Goal: Navigation & Orientation: Find specific page/section

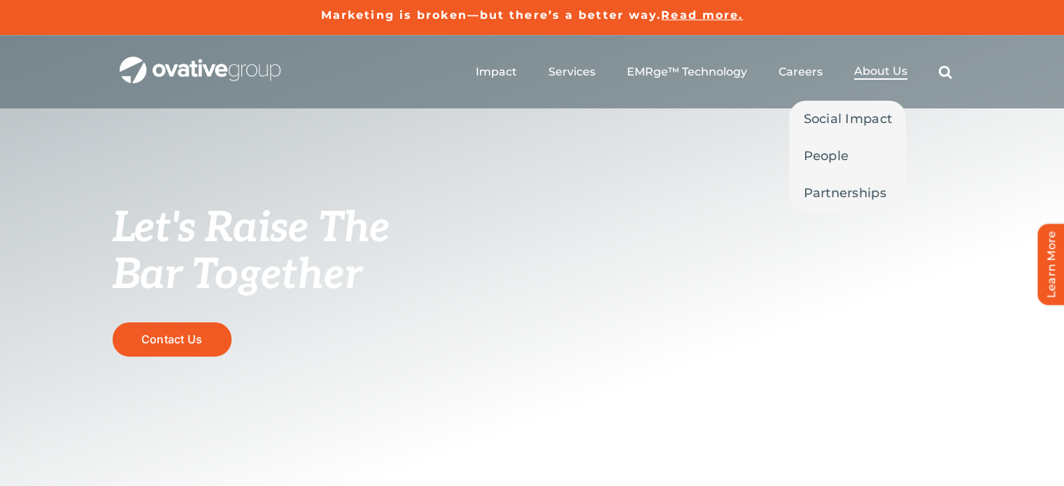
click at [873, 76] on span "About Us" at bounding box center [880, 71] width 53 height 14
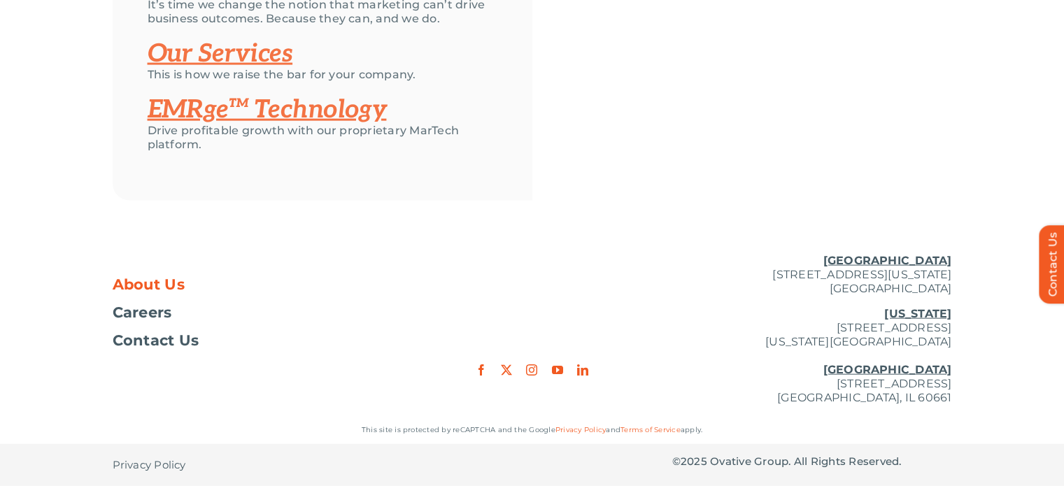
scroll to position [3099, 0]
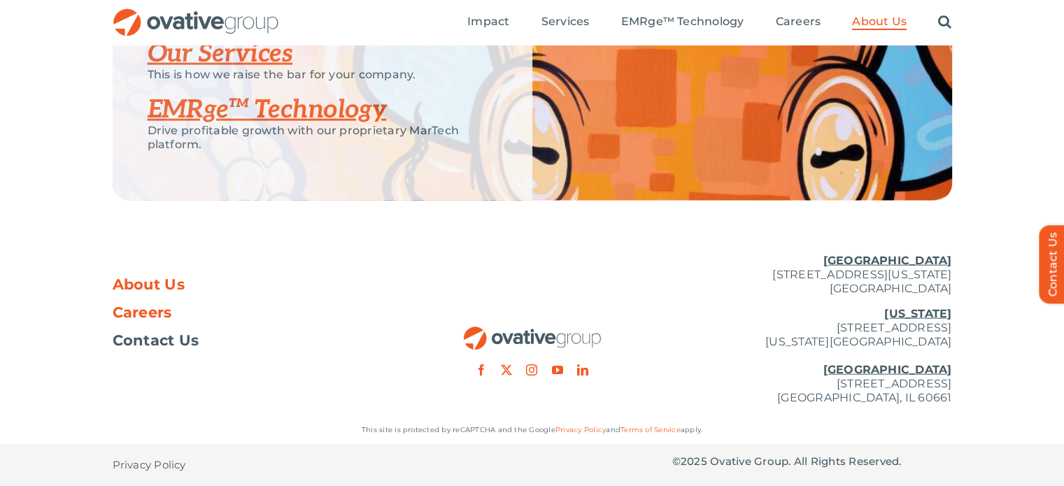
click at [148, 312] on span "Careers" at bounding box center [142, 313] width 59 height 14
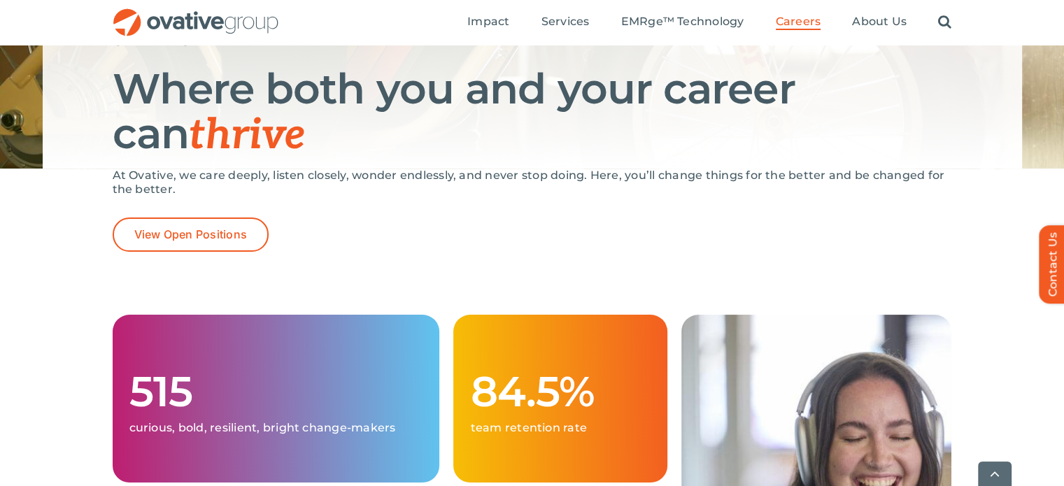
scroll to position [179, 0]
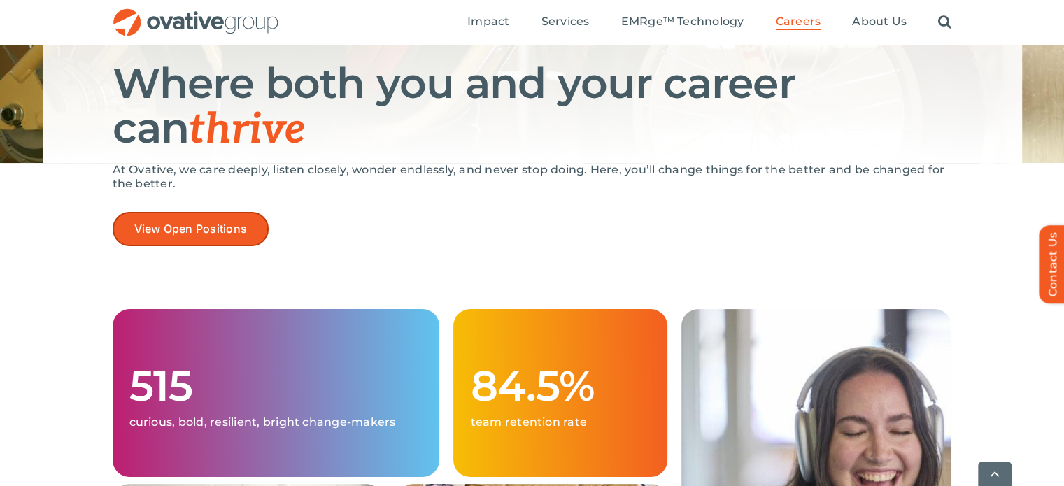
click at [232, 230] on span "View Open Positions" at bounding box center [190, 228] width 113 height 13
